Goal: Task Accomplishment & Management: Manage account settings

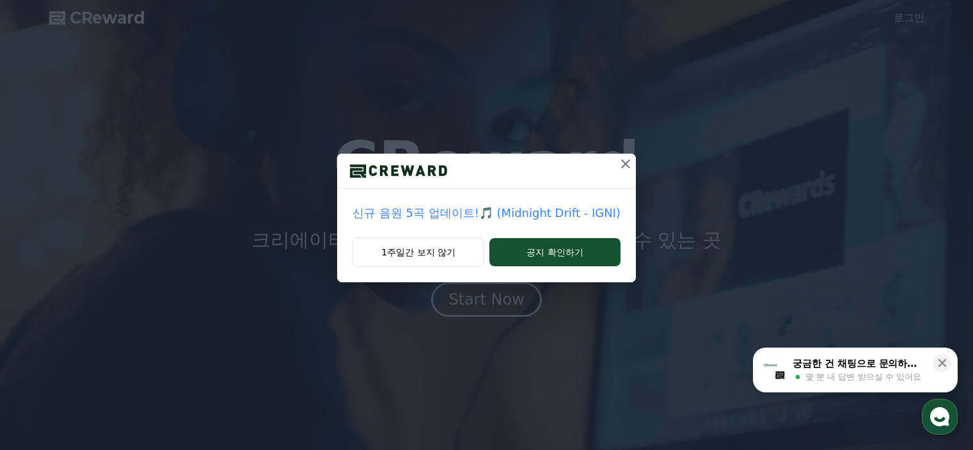
click at [912, 17] on div "신규 음원 5곡 업데이트!🎵 (Midnight Drift - IGNI) 1주일간 보지 않기 공지 확인하기" at bounding box center [486, 151] width 973 height 303
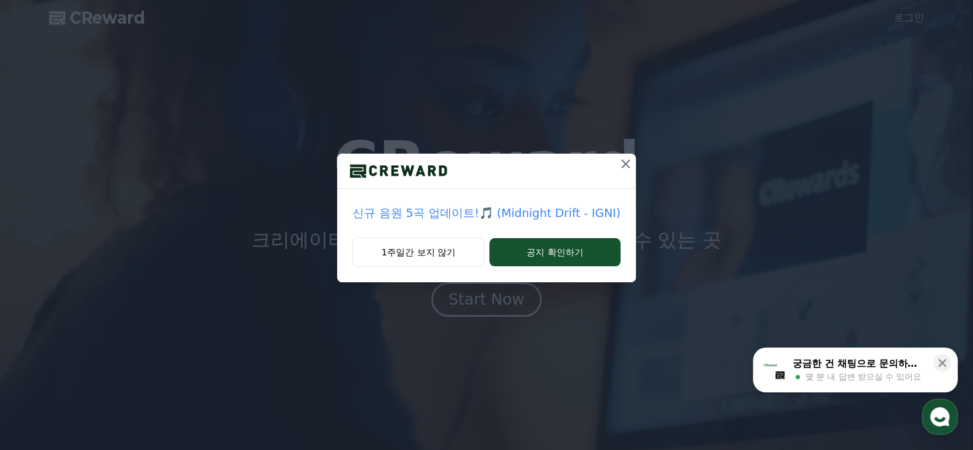
click at [625, 163] on icon at bounding box center [625, 163] width 15 height 15
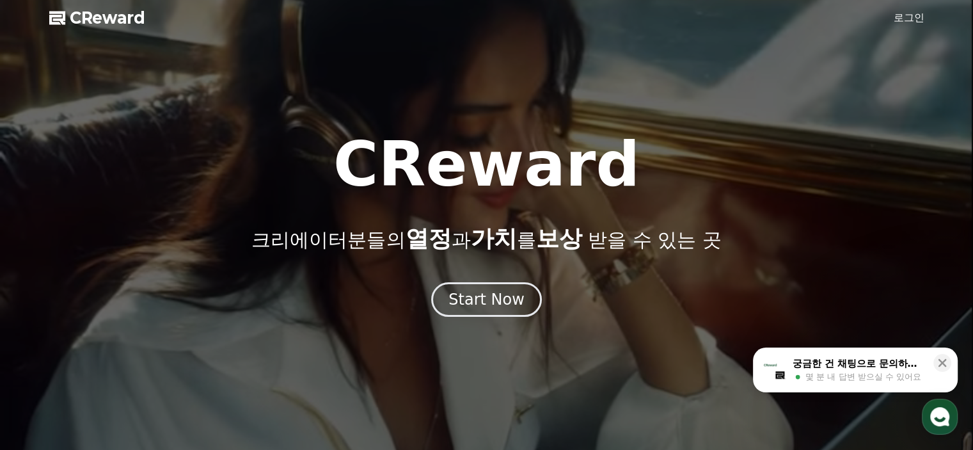
click at [921, 17] on link "로그인" at bounding box center [909, 17] width 31 height 15
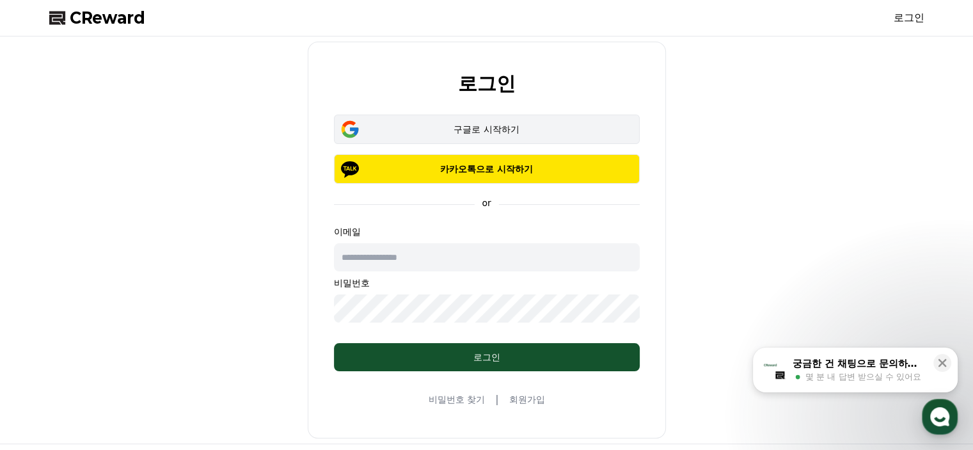
click at [518, 121] on button "구글로 시작하기" at bounding box center [487, 129] width 306 height 29
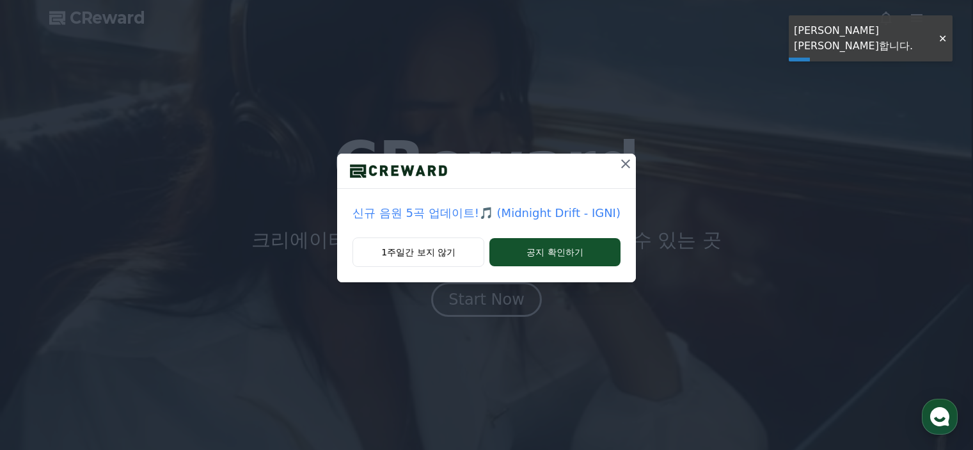
click at [630, 161] on icon at bounding box center [625, 163] width 15 height 15
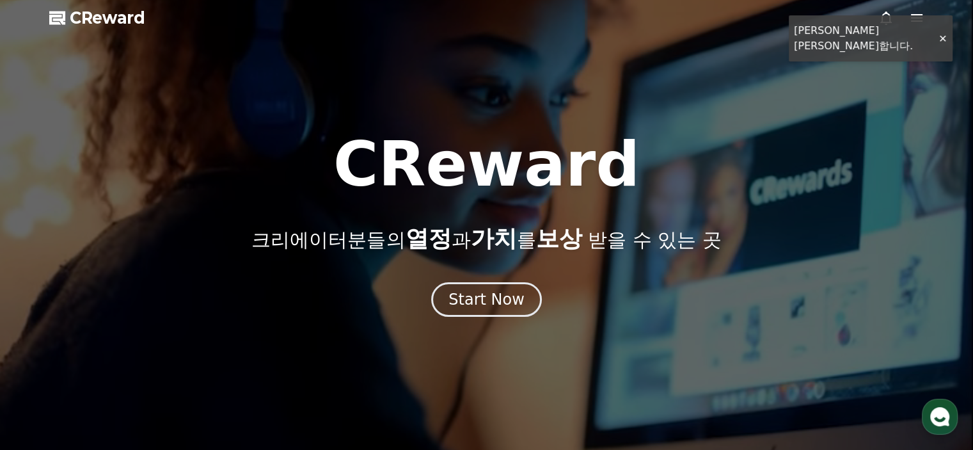
click at [624, 160] on div "CReward 크리에이터분들의 열정 과 가치 를 보상 받을 수 있는 곳" at bounding box center [486, 193] width 973 height 118
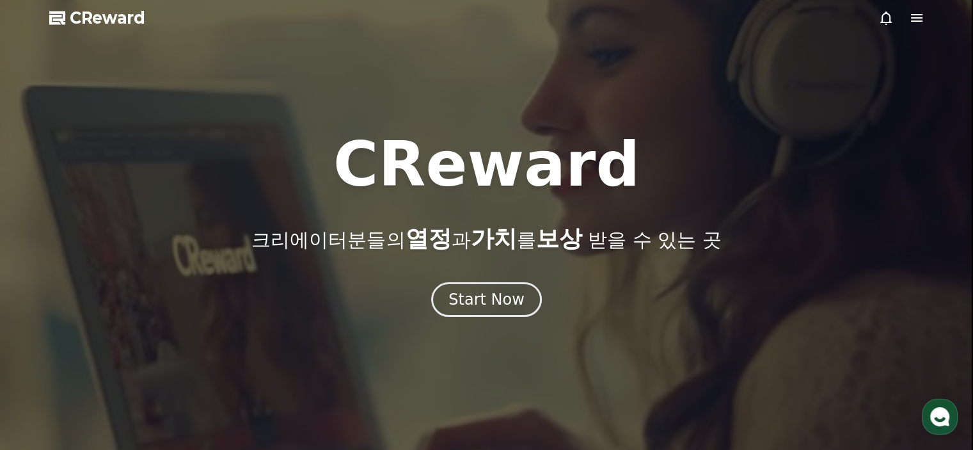
click at [909, 22] on icon at bounding box center [916, 17] width 15 height 15
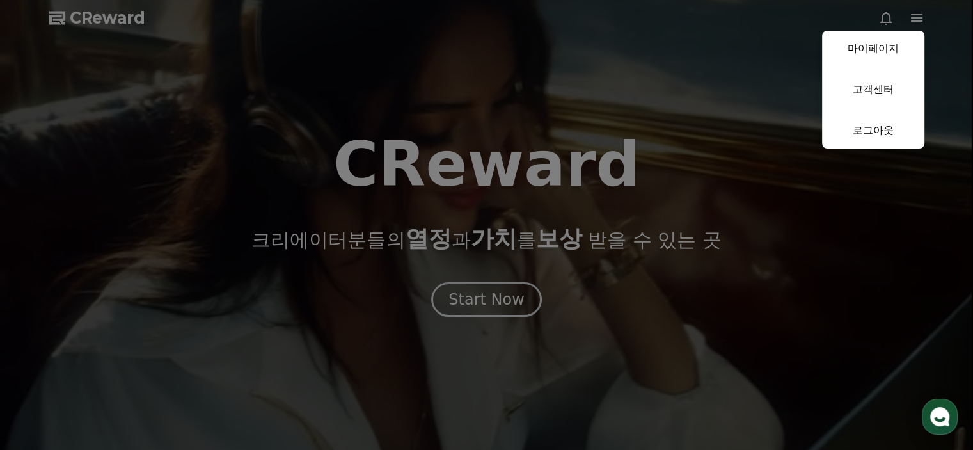
click at [459, 290] on button "close" at bounding box center [486, 225] width 973 height 450
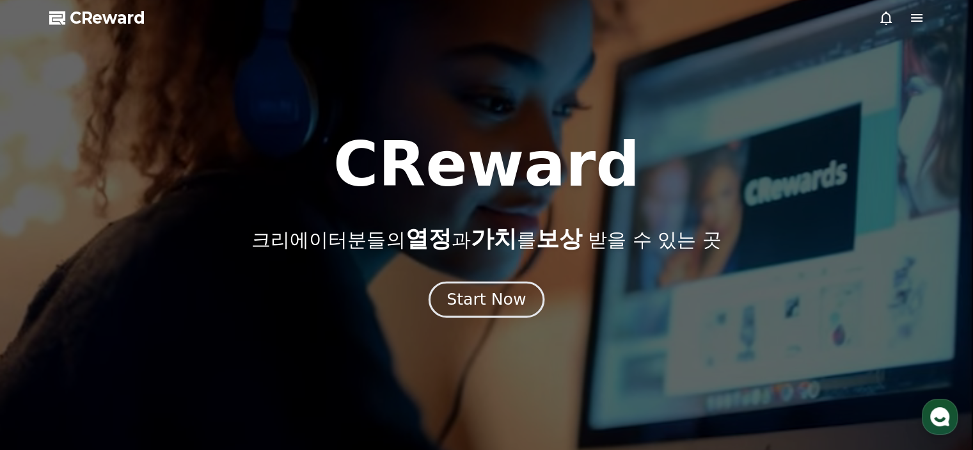
click at [460, 292] on div "Start Now" at bounding box center [486, 300] width 79 height 22
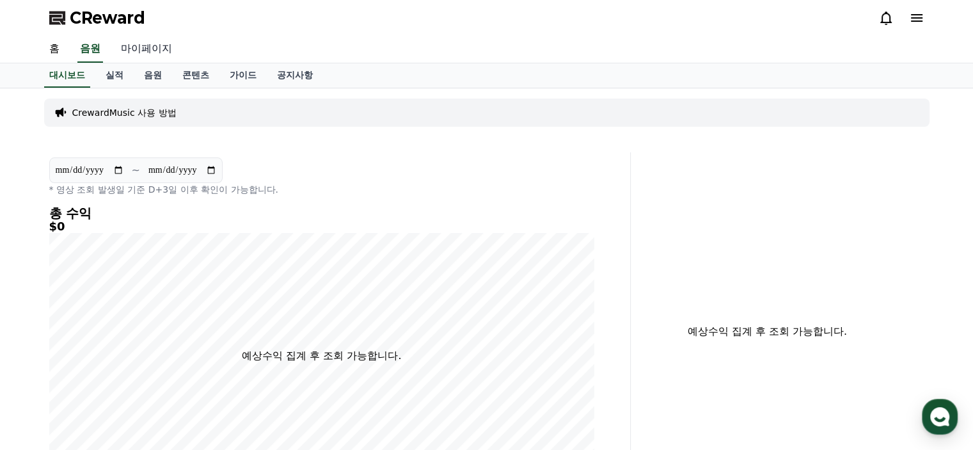
click at [131, 51] on link "마이페이지" at bounding box center [147, 49] width 72 height 27
select select "**********"
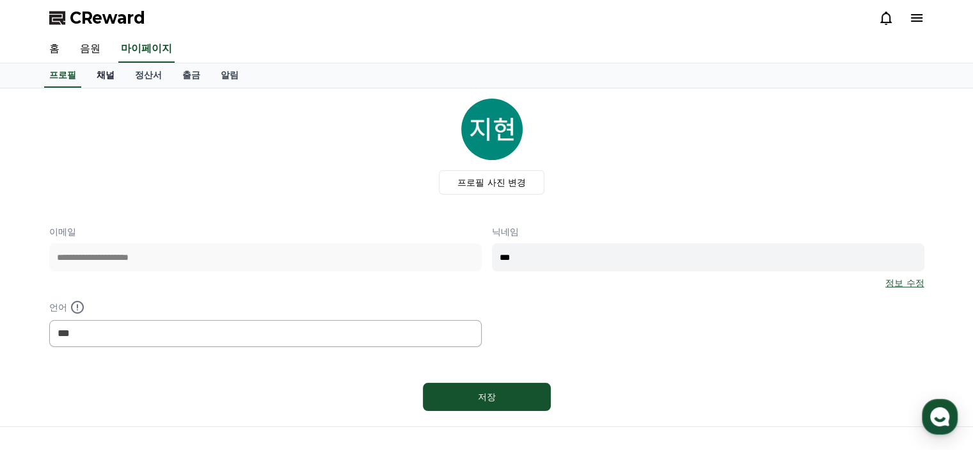
click at [109, 77] on link "채널" at bounding box center [105, 75] width 38 height 24
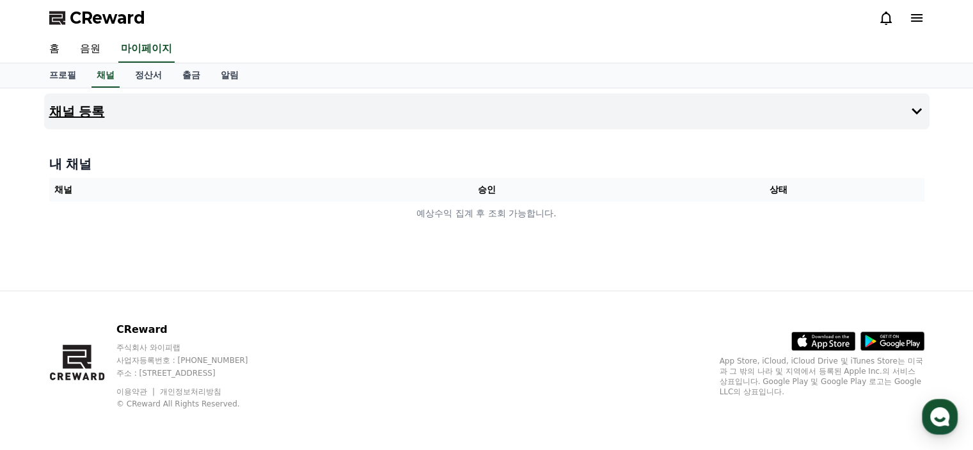
click at [919, 109] on icon at bounding box center [917, 111] width 10 height 6
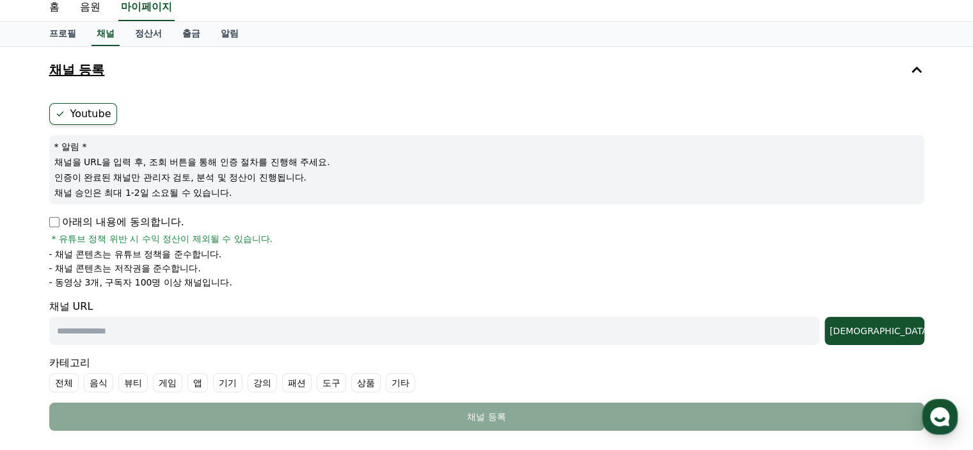
scroll to position [64, 0]
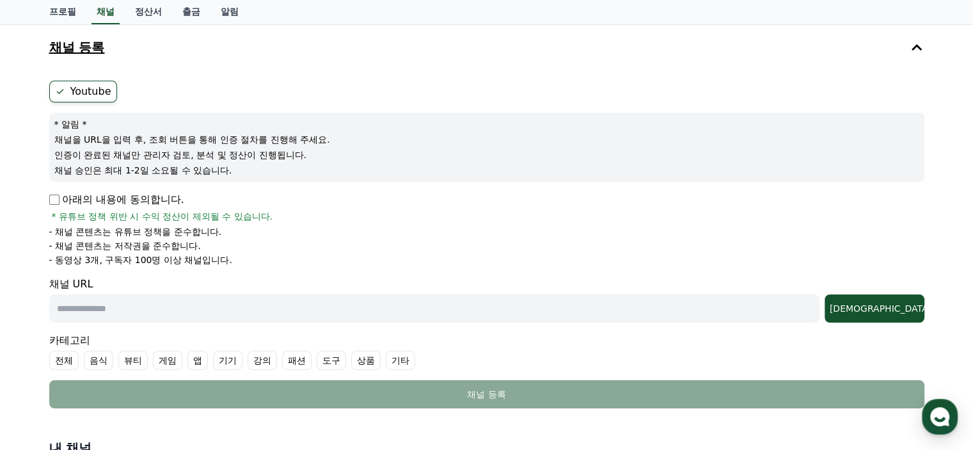
drag, startPoint x: 219, startPoint y: 235, endPoint x: 68, endPoint y: 232, distance: 151.0
click at [68, 232] on p "- 채널 콘텐츠는 유튜브 정책을 준수합니다." at bounding box center [135, 231] width 173 height 13
drag, startPoint x: 67, startPoint y: 242, endPoint x: 133, endPoint y: 269, distance: 72.0
click at [169, 246] on p "- 채널 콘텐츠는 저작권을 준수합니다." at bounding box center [125, 245] width 152 height 13
drag, startPoint x: 133, startPoint y: 269, endPoint x: 212, endPoint y: 274, distance: 78.8
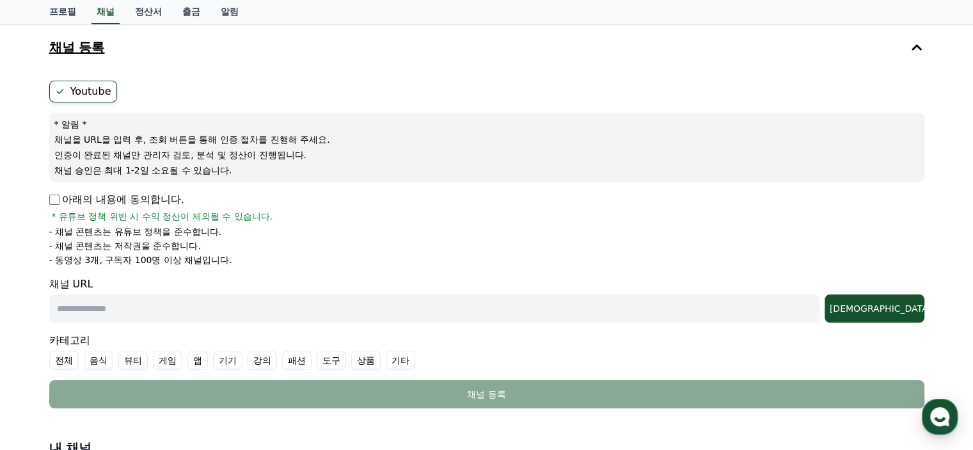
click at [212, 274] on form "Youtube * 알림 * 채널을 URL을 입력 후, 조회 버튼을 통해 인증 절차를 진행해 주세요. 인증이 완료된 채널만 관리자 검토, 분석 …" at bounding box center [486, 245] width 875 height 328
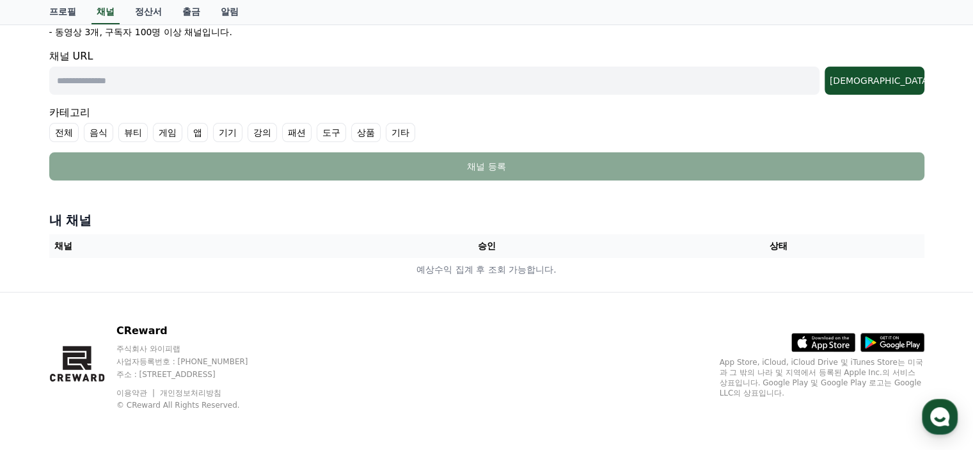
scroll to position [0, 0]
